Goal: Task Accomplishment & Management: Manage account settings

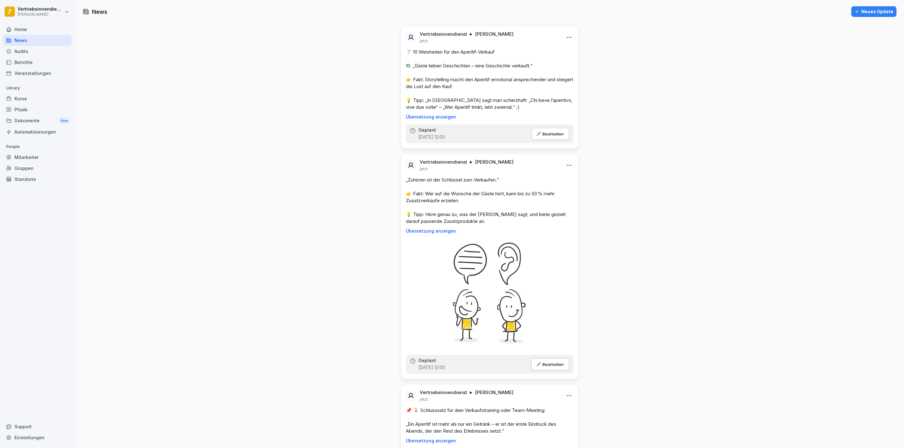
click at [26, 29] on div "Home" at bounding box center [37, 29] width 68 height 11
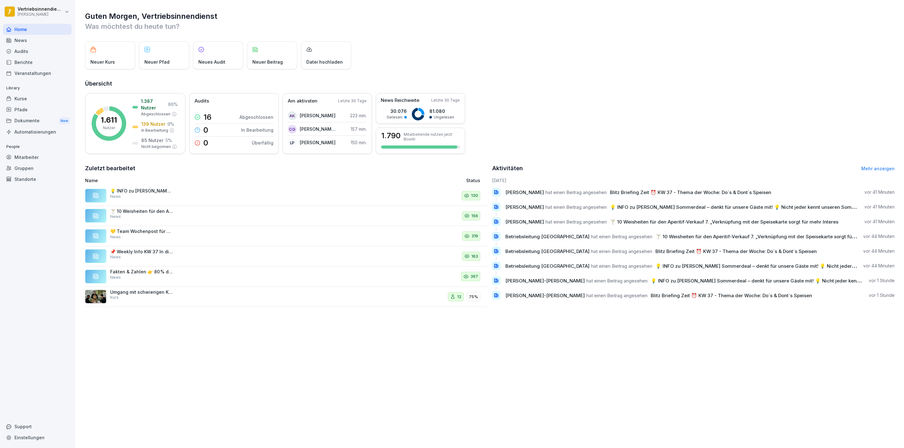
click at [24, 42] on div "News" at bounding box center [37, 40] width 68 height 11
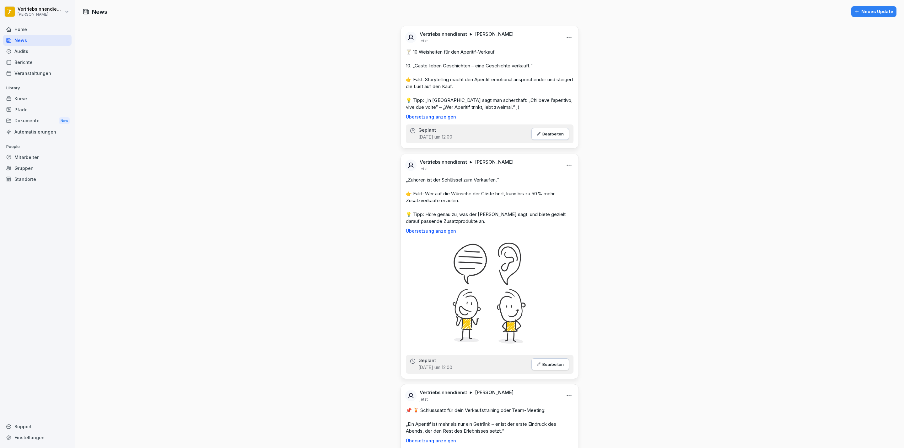
click at [27, 158] on div "Mitarbeiter" at bounding box center [37, 157] width 68 height 11
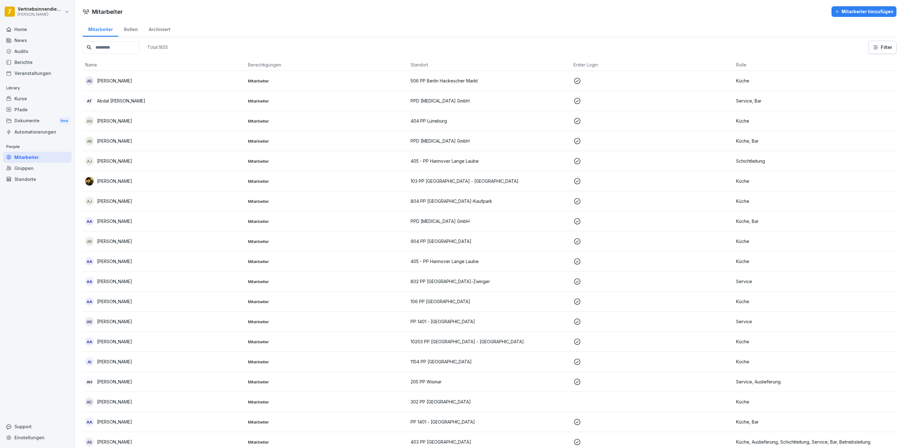
click at [133, 52] on input at bounding box center [111, 47] width 57 height 12
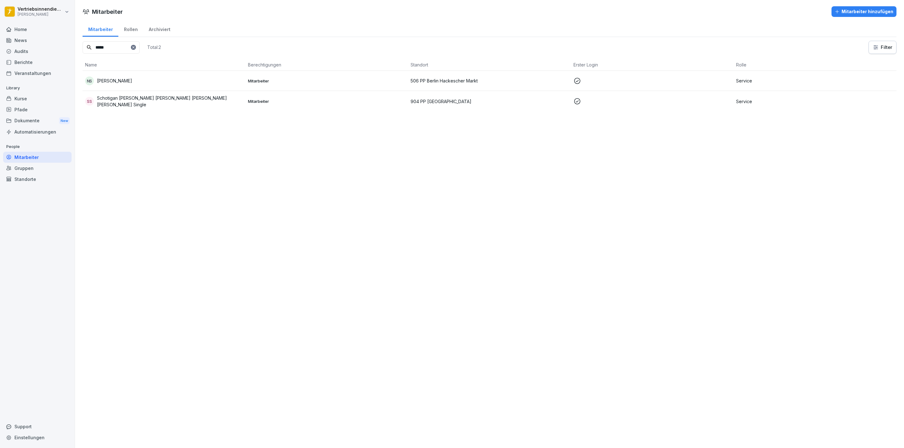
type input "*****"
click at [144, 80] on div "NS [PERSON_NAME]" at bounding box center [164, 81] width 158 height 9
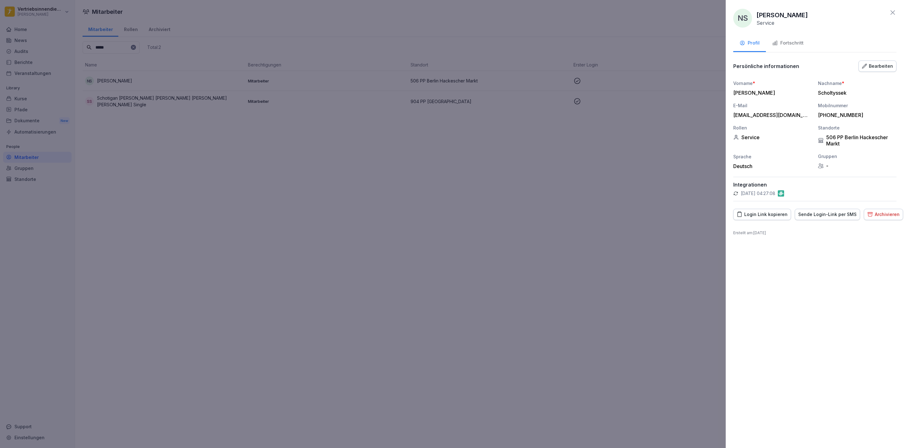
click at [802, 39] on button "Fortschritt" at bounding box center [788, 43] width 44 height 17
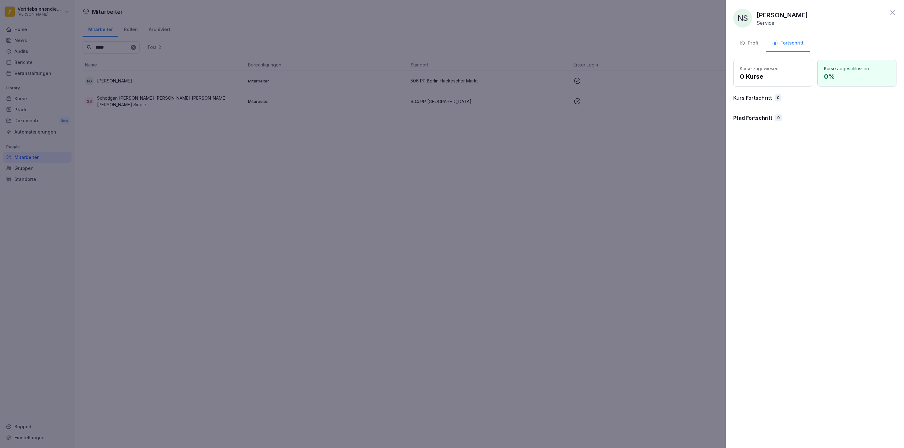
click at [751, 42] on div "Profil" at bounding box center [749, 43] width 20 height 7
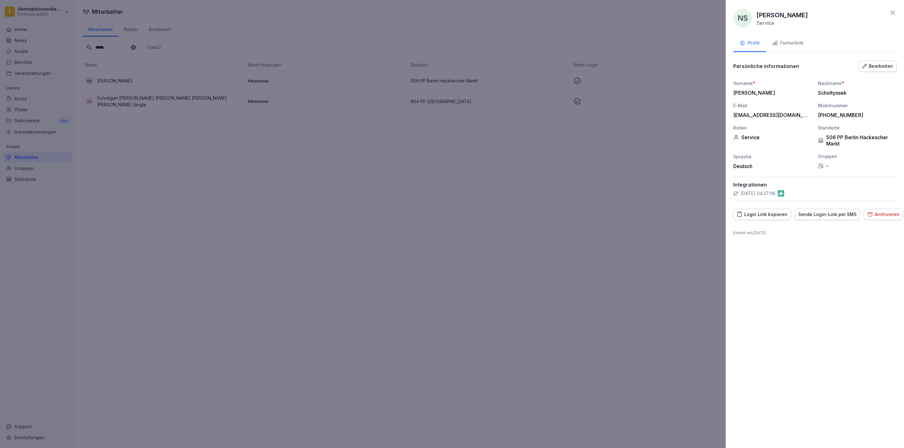
click at [289, 144] on div at bounding box center [452, 224] width 904 height 448
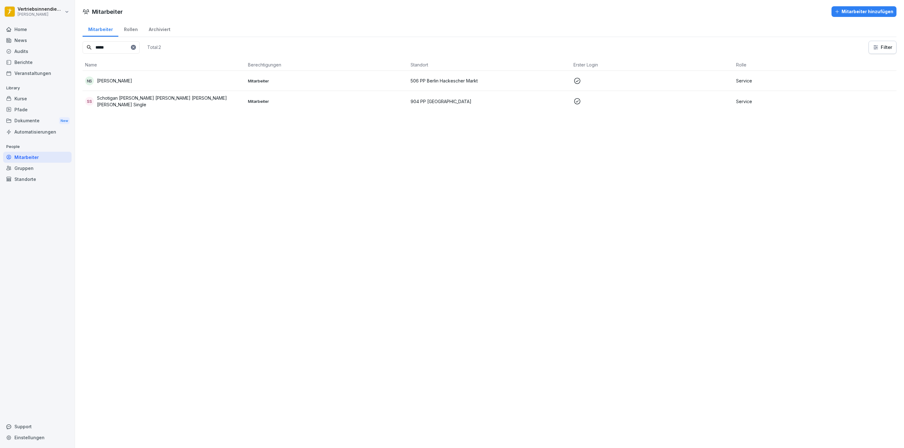
click at [45, 99] on div "Kurse" at bounding box center [37, 98] width 68 height 11
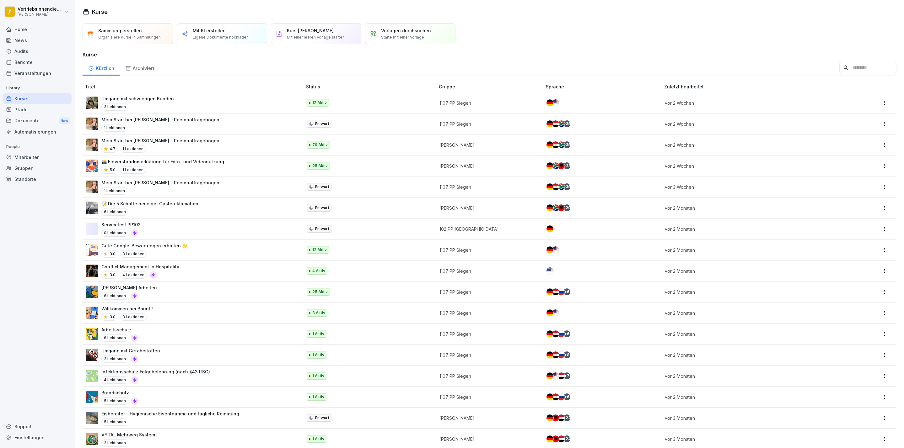
click at [49, 108] on div "Pfade" at bounding box center [37, 109] width 68 height 11
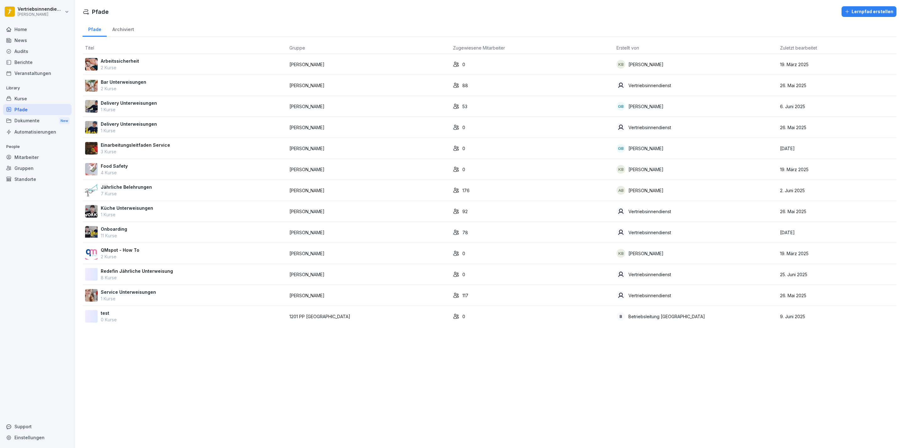
click at [122, 190] on p "Jährliche Belehrungen" at bounding box center [126, 187] width 51 height 7
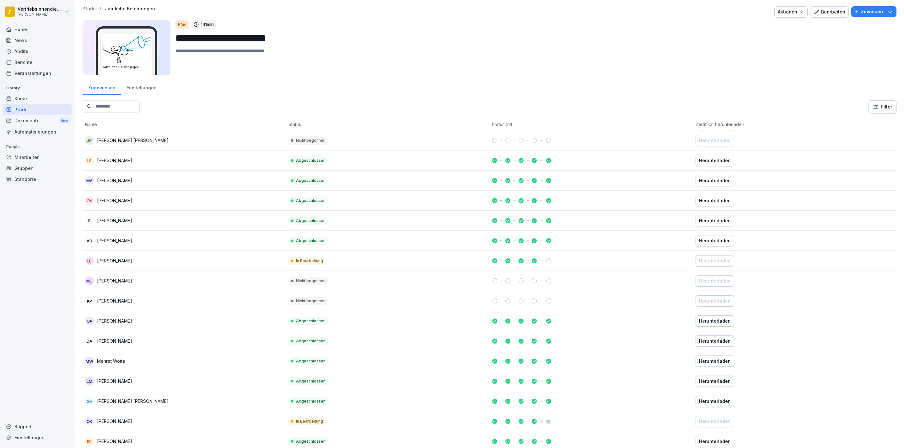
click at [869, 13] on p "Zuweisen" at bounding box center [871, 11] width 22 height 7
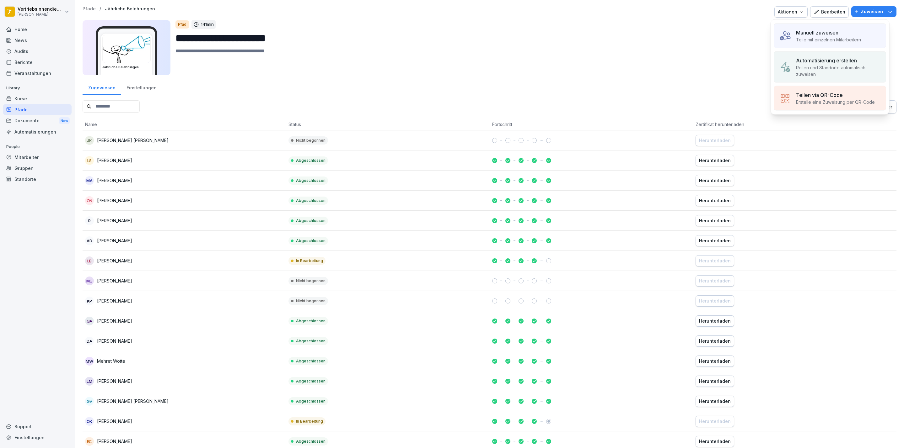
click at [839, 35] on div "Manuell zuweisen" at bounding box center [828, 33] width 65 height 8
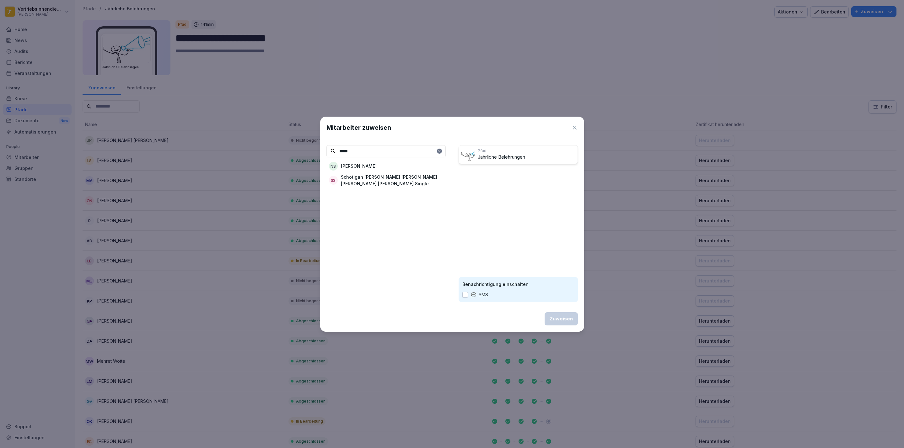
type input "*****"
click at [361, 164] on p "[PERSON_NAME]" at bounding box center [359, 166] width 36 height 7
click at [568, 318] on div "Zuweisen" at bounding box center [560, 319] width 23 height 7
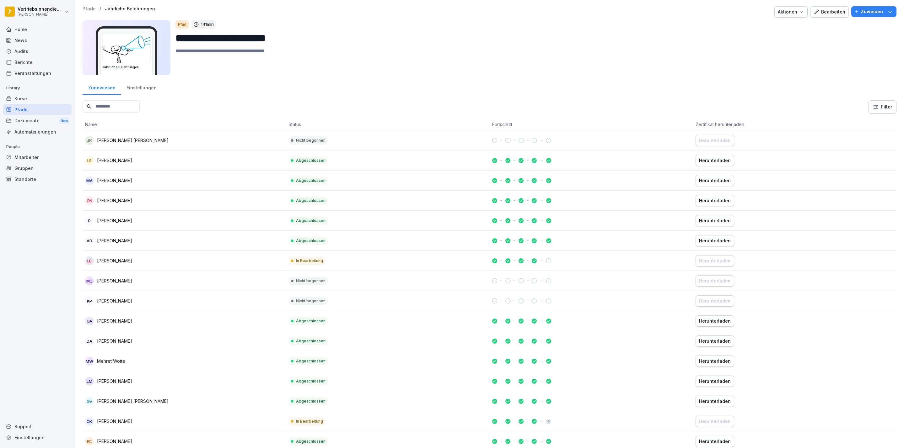
click at [22, 22] on div at bounding box center [37, 22] width 68 height 4
click at [27, 27] on div "Home" at bounding box center [37, 29] width 68 height 11
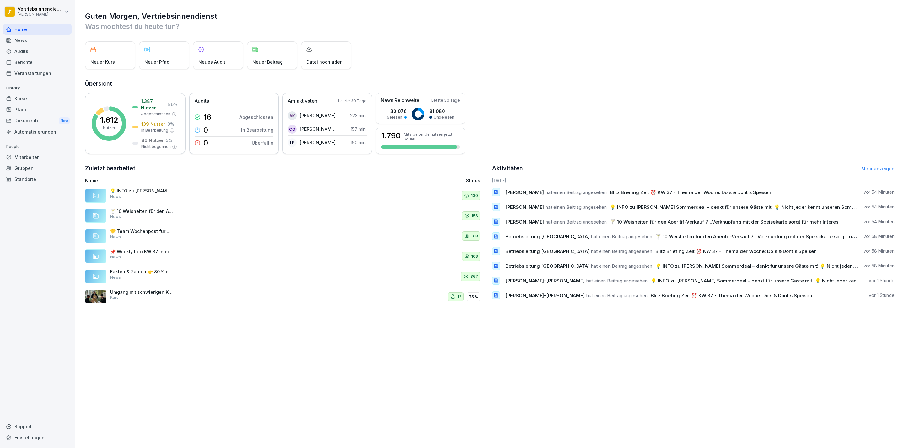
click at [24, 107] on div "Pfade" at bounding box center [37, 109] width 68 height 11
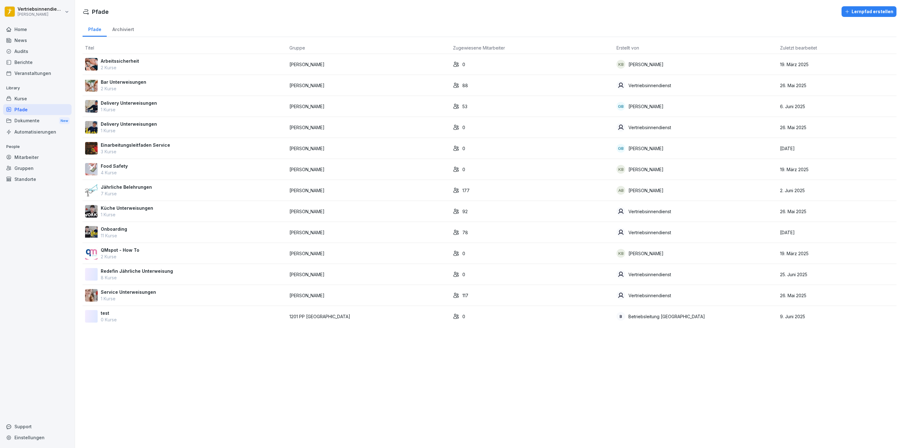
click at [139, 192] on p "7 Kurse" at bounding box center [126, 193] width 51 height 7
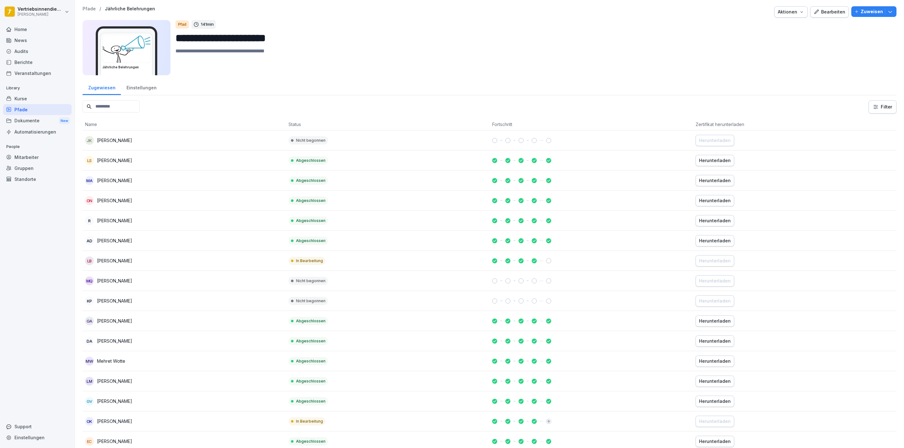
click at [124, 108] on input at bounding box center [111, 106] width 57 height 12
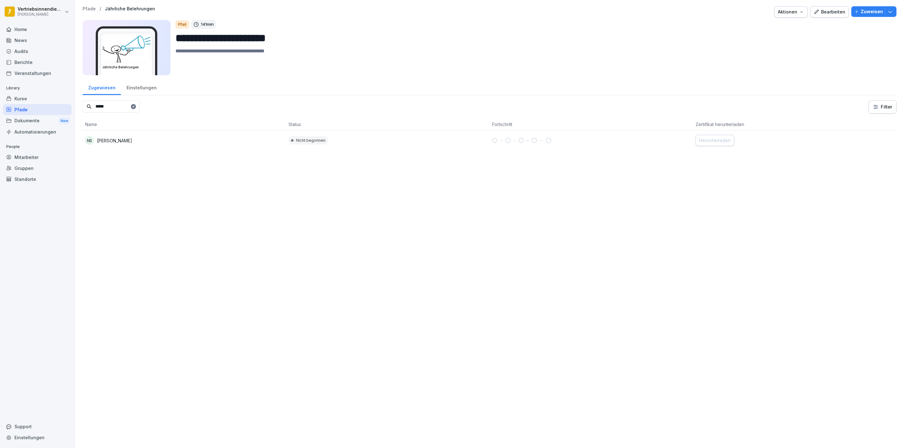
type input "*****"
click at [33, 32] on div "Home" at bounding box center [37, 29] width 68 height 11
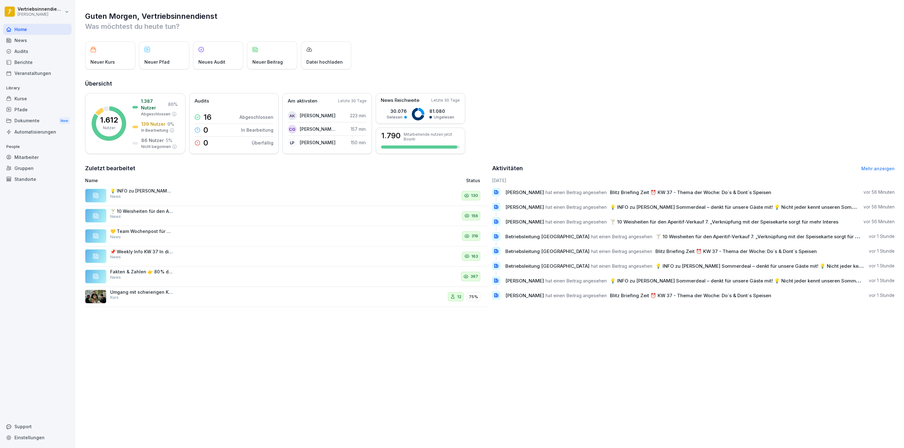
click at [30, 42] on div "News" at bounding box center [37, 40] width 68 height 11
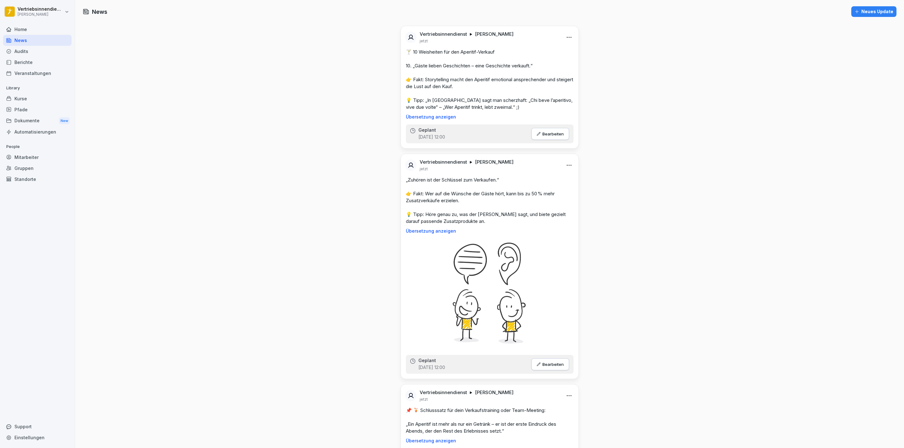
click at [26, 31] on div "Home" at bounding box center [37, 29] width 68 height 11
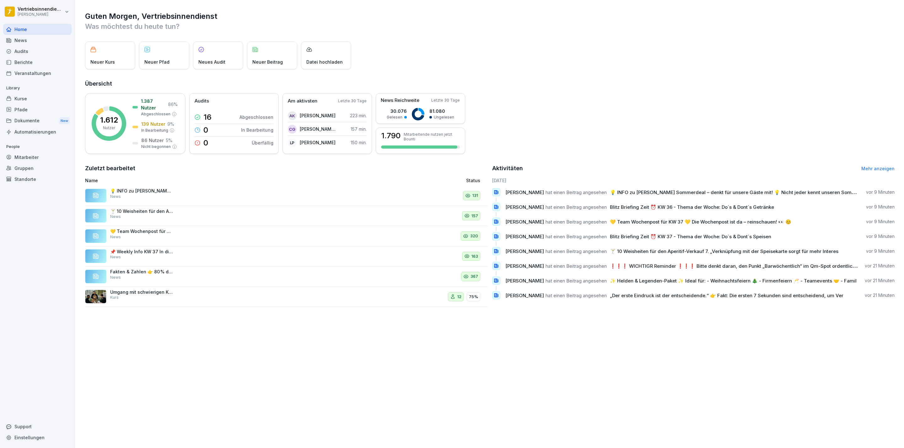
drag, startPoint x: 48, startPoint y: 43, endPoint x: 72, endPoint y: 60, distance: 29.0
click at [48, 43] on div "News" at bounding box center [37, 40] width 68 height 11
